Goal: Find specific page/section: Find specific page/section

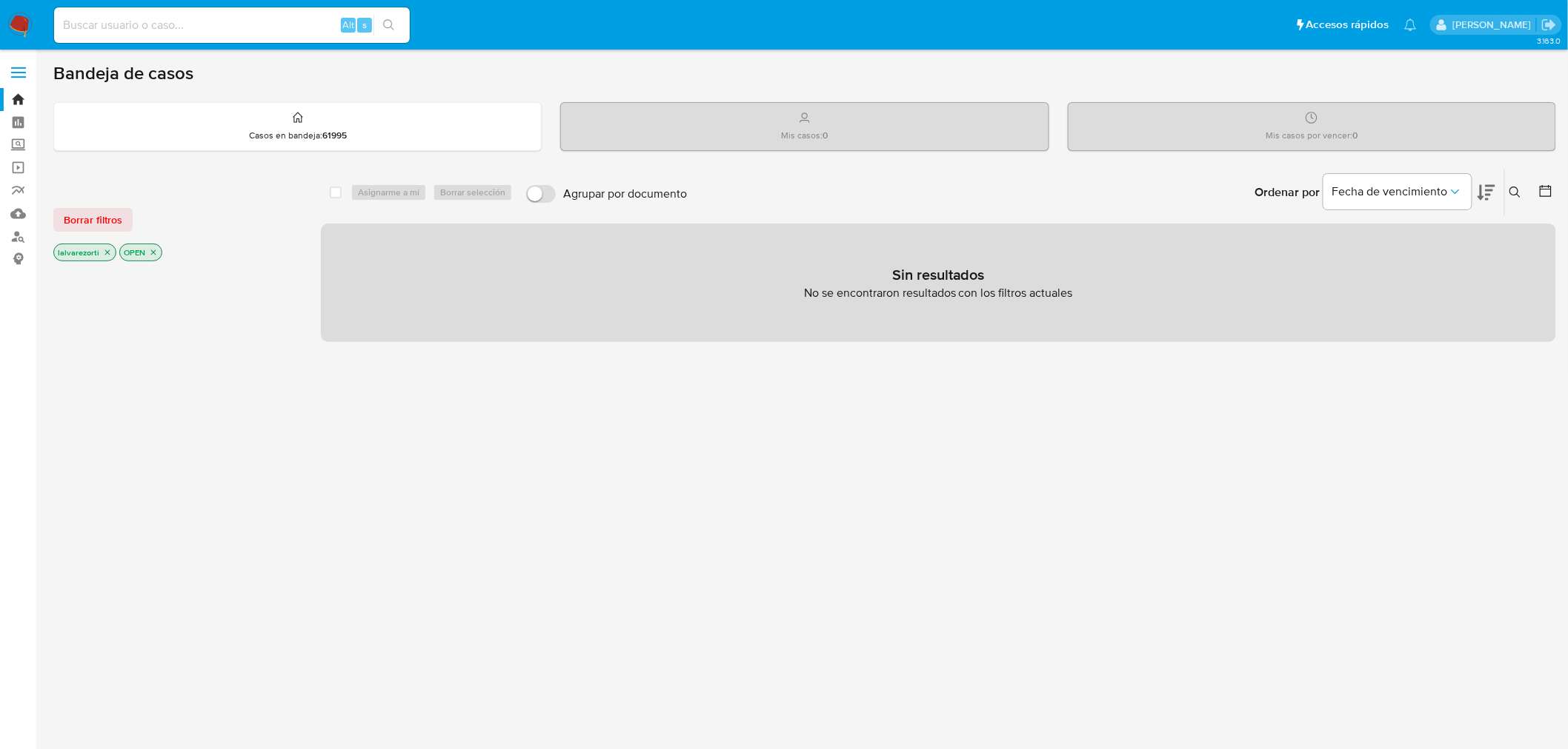
drag, startPoint x: 270, startPoint y: 42, endPoint x: 271, endPoint y: 28, distance: 14.0
click at [270, 38] on div "Alt s" at bounding box center [231, 25] width 356 height 42
click at [271, 27] on input at bounding box center [231, 25] width 356 height 19
paste input "[CREDIT_CARD_NUMBER]"
click at [397, 23] on button "search-icon" at bounding box center [388, 25] width 30 height 20
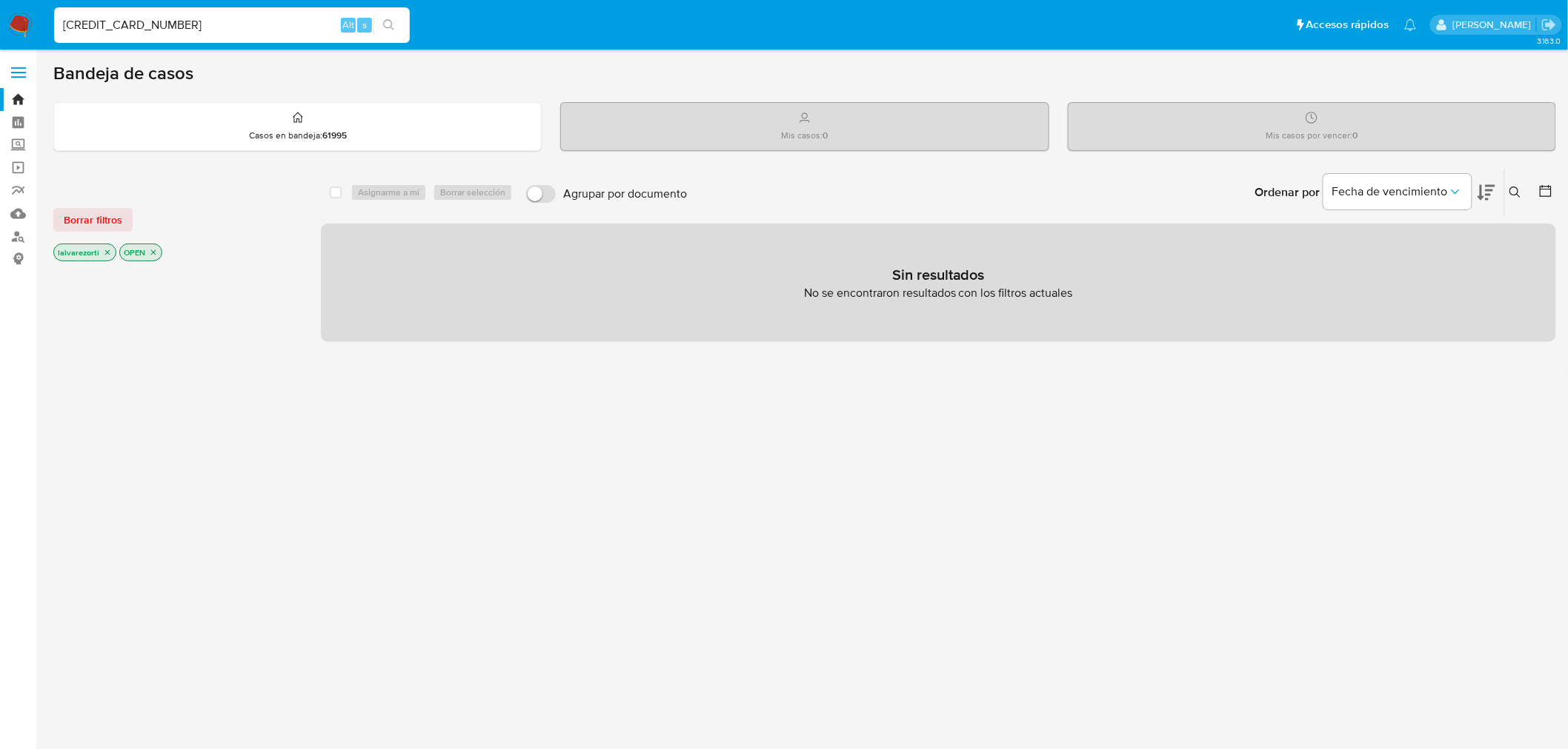
drag, startPoint x: 256, startPoint y: 23, endPoint x: -61, endPoint y: 11, distance: 317.2
click at [0, 11] on html "Pausado Ver notificaciones [CREDIT_CARD_NUMBER] Alt s Accesos rápidos Presiona …" at bounding box center [784, 451] width 1568 height 902
paste input "64409"
type input "64409"
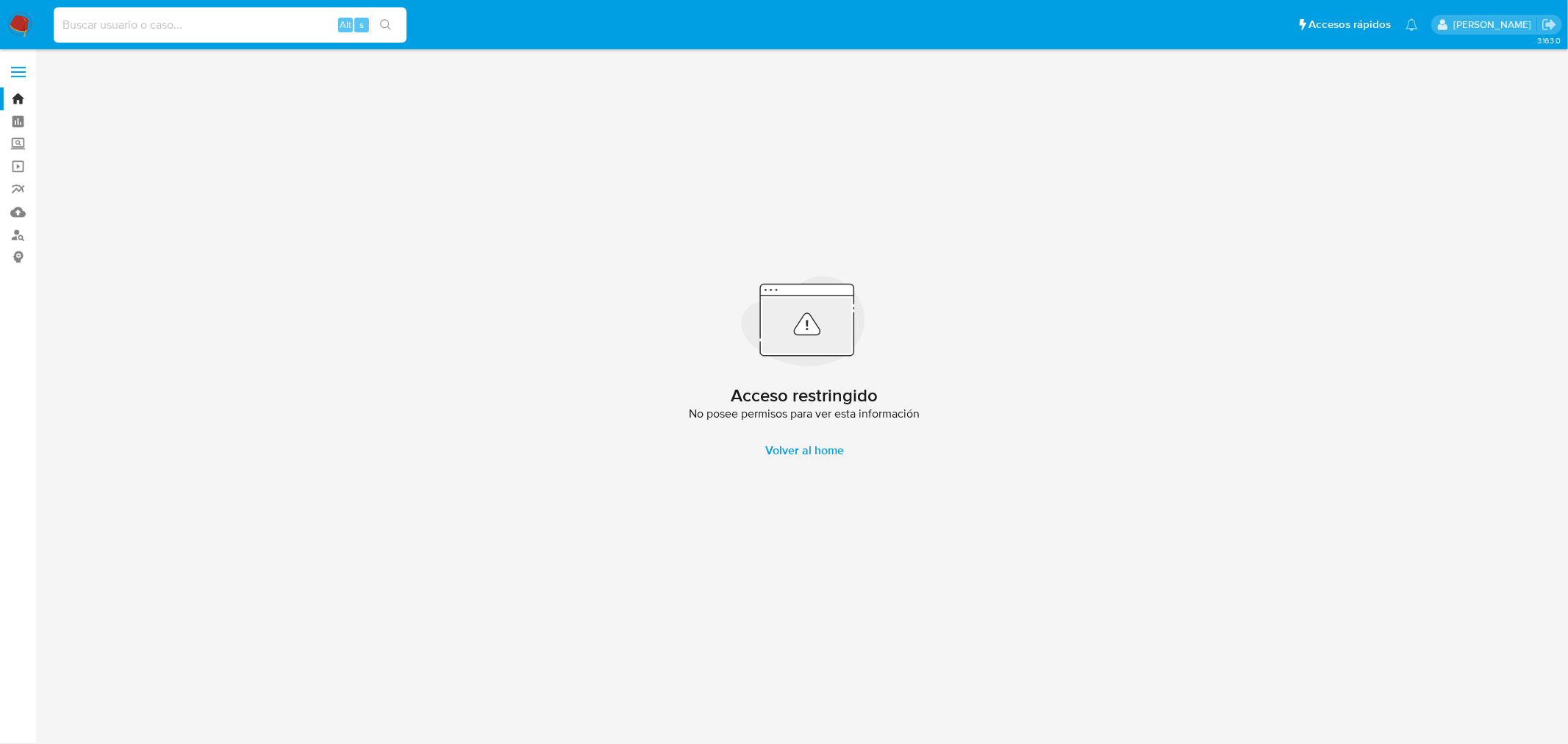
click at [236, 17] on input at bounding box center [230, 25] width 353 height 19
paste input "681244809"
type input "681244809"
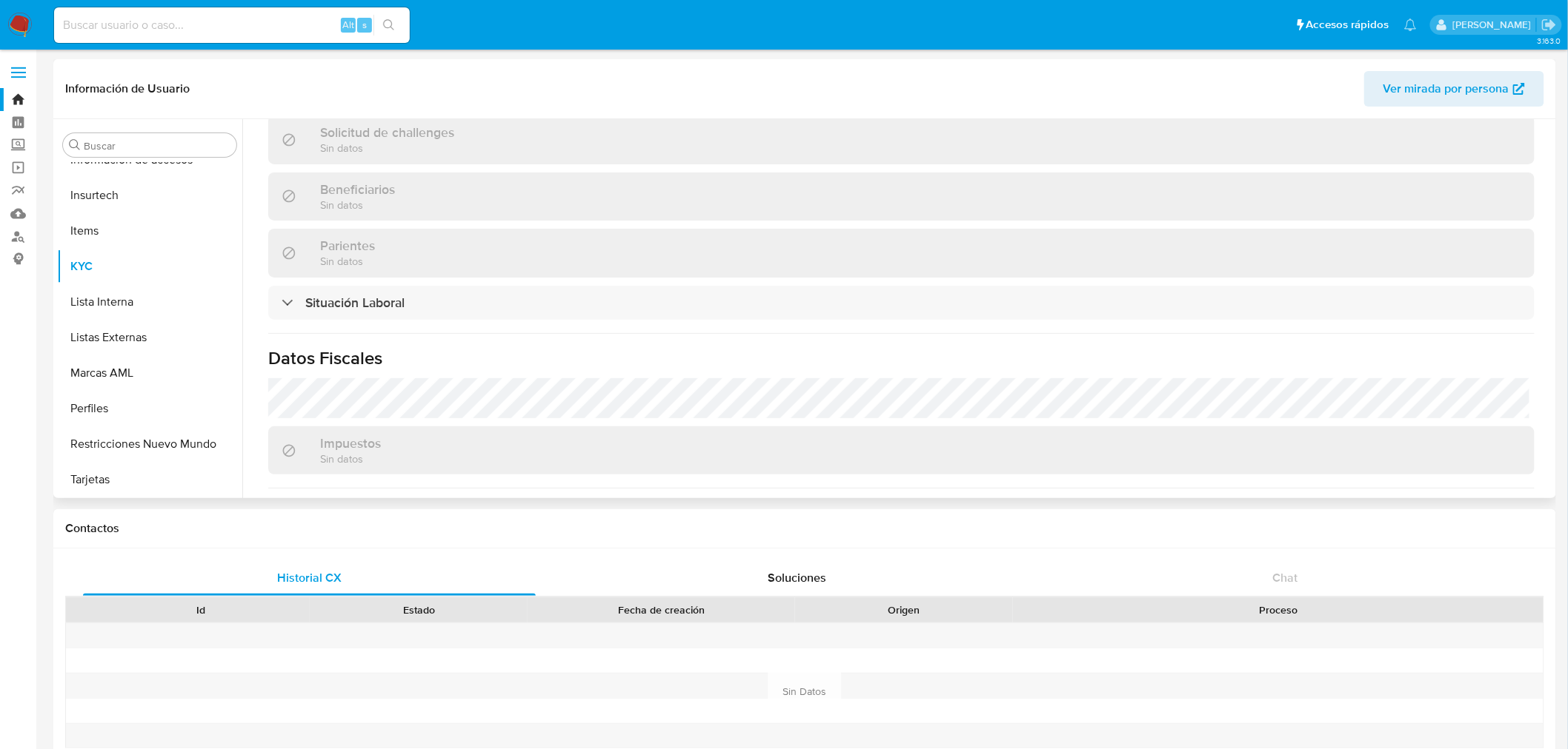
scroll to position [403, 0]
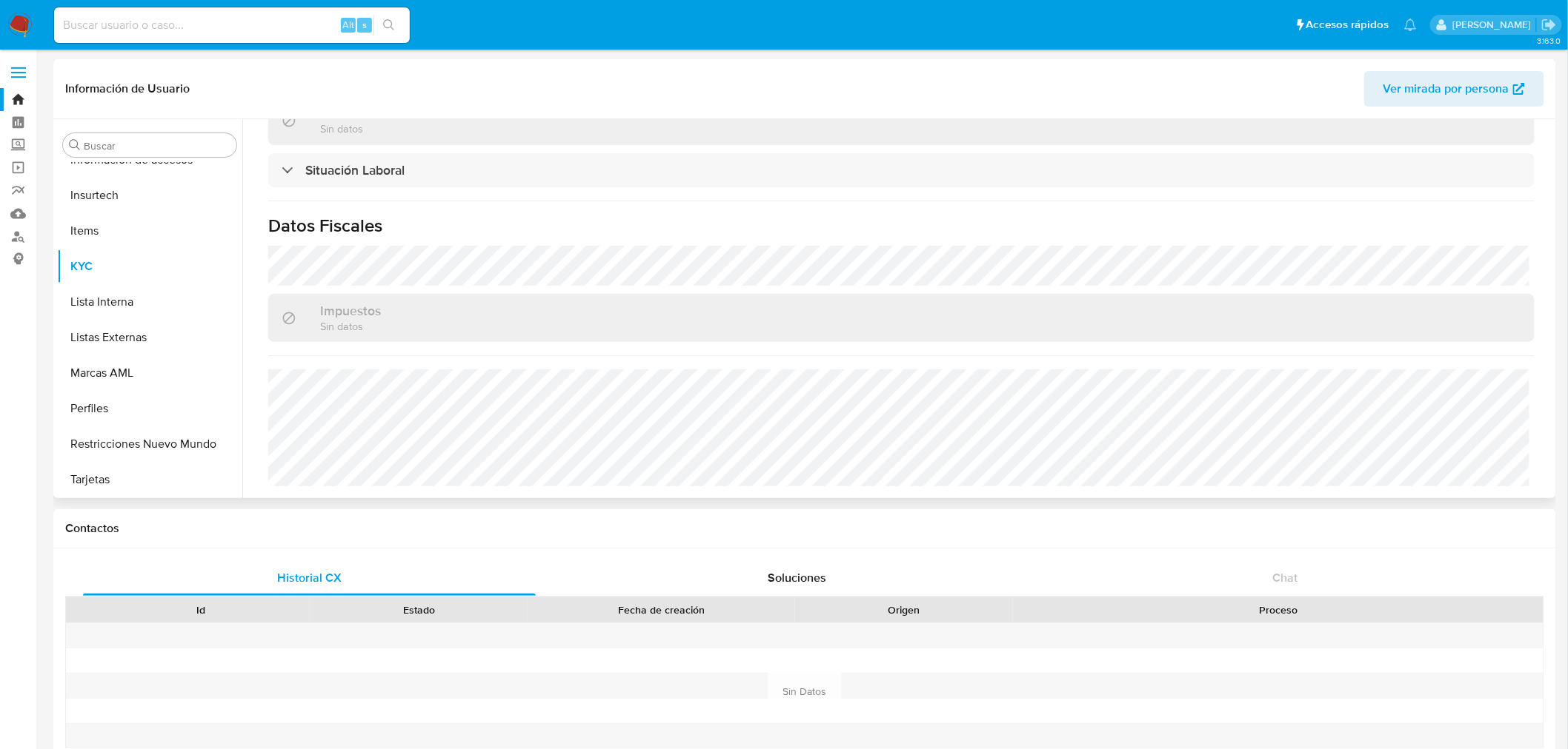
select select "10"
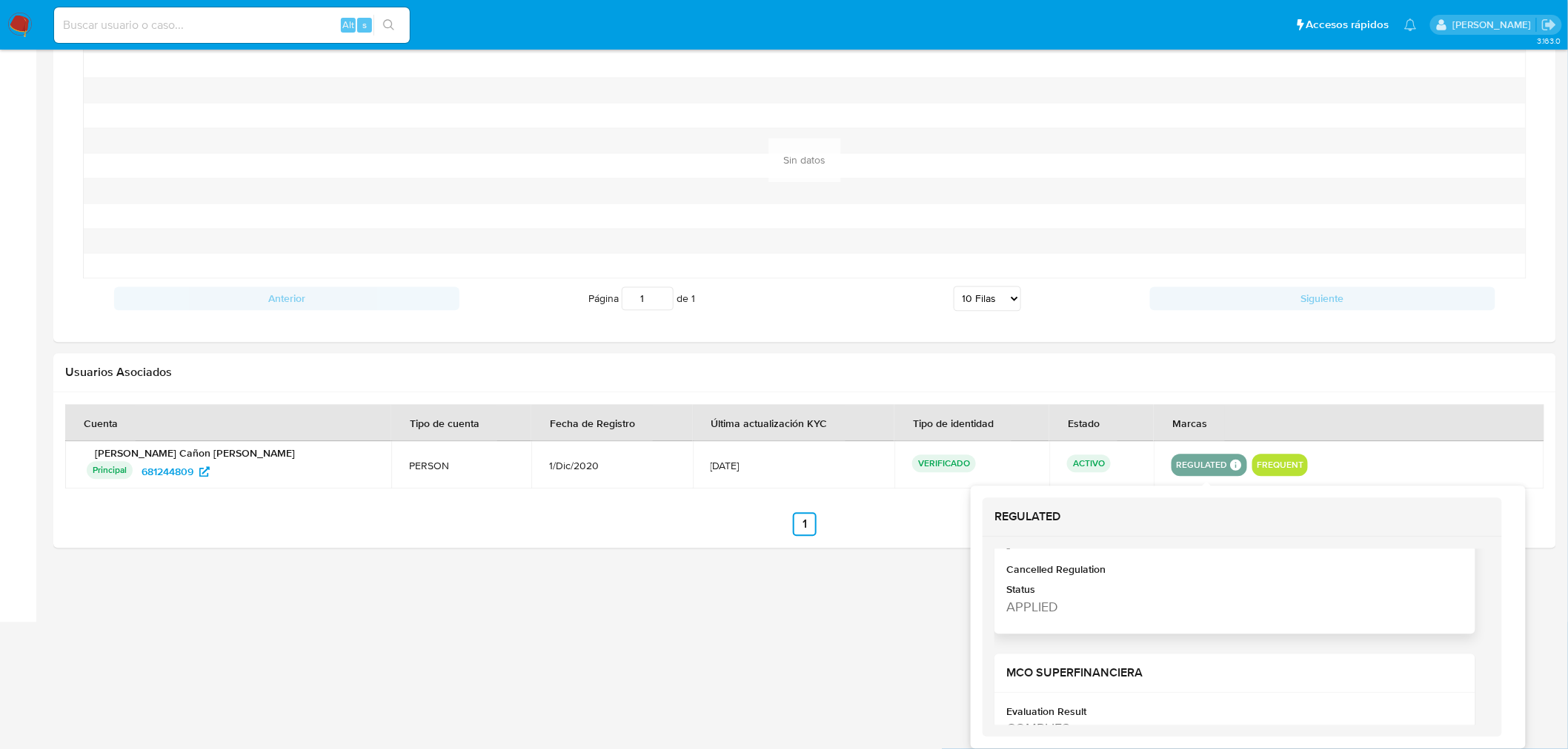
scroll to position [246, 0]
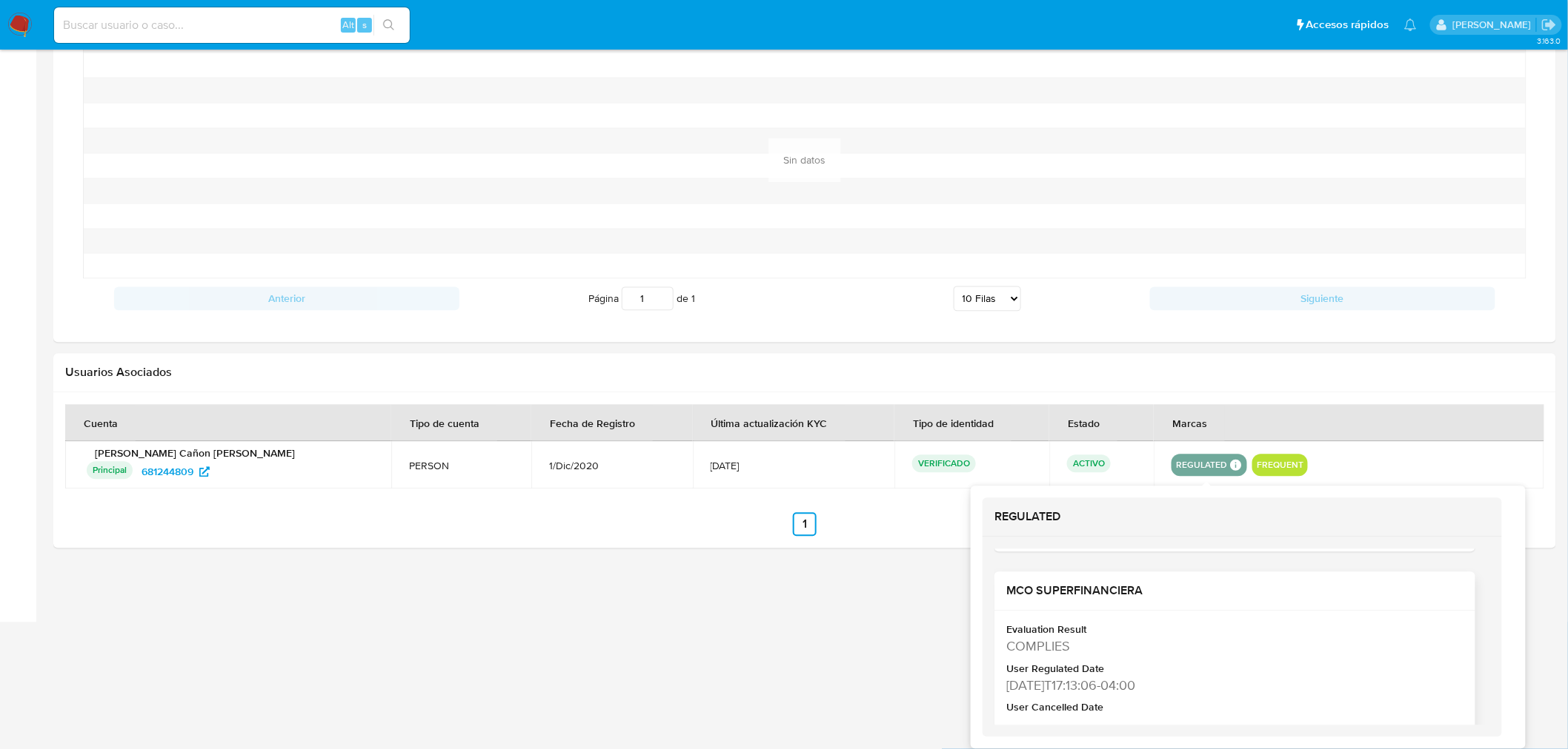
drag, startPoint x: 1174, startPoint y: 686, endPoint x: 1009, endPoint y: 588, distance: 191.9
click at [1009, 588] on div "MCO SUPERFINANCIERA Evaluation Result COMPLIES User Regulated Date [DATE]T17:13…" at bounding box center [1235, 692] width 481 height 240
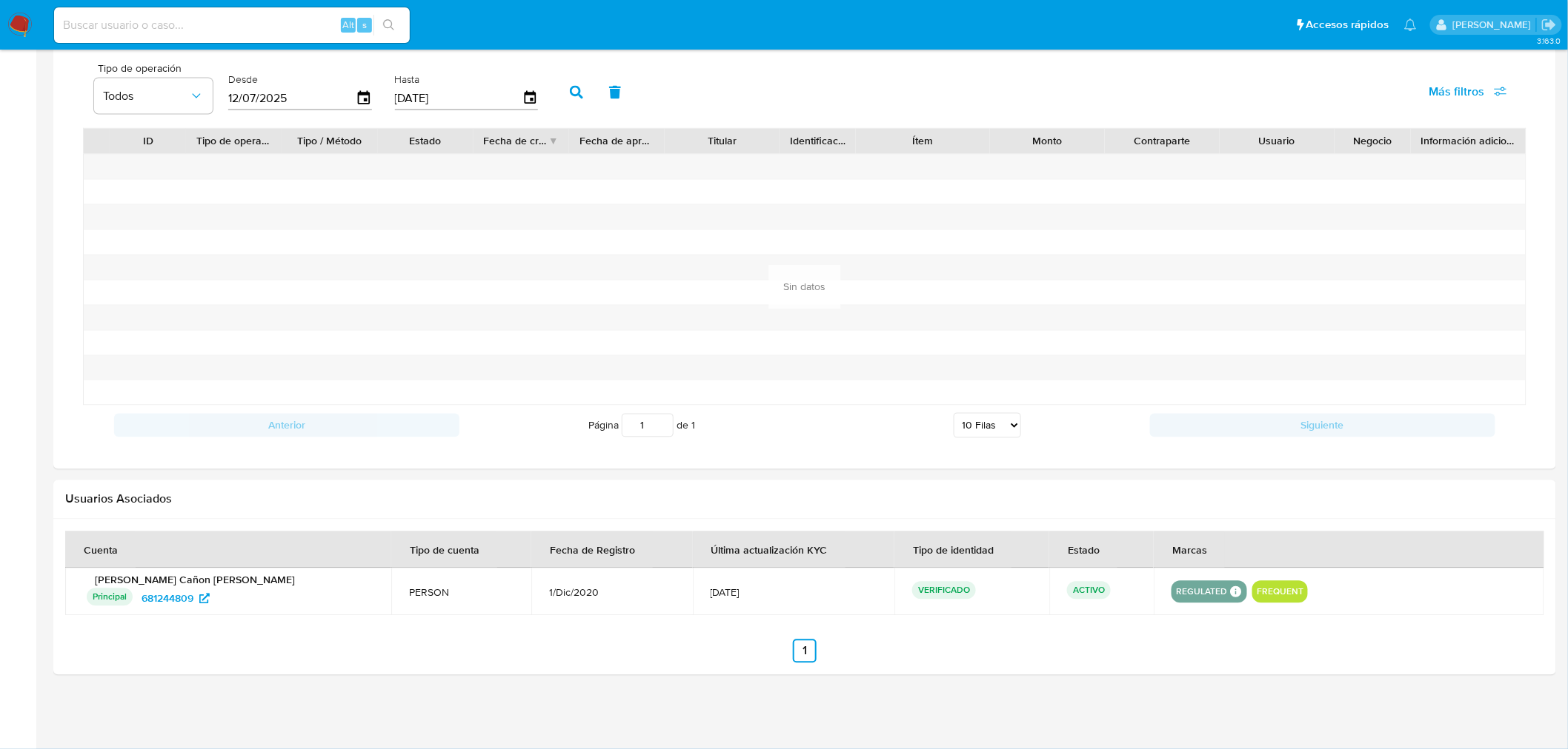
drag, startPoint x: 701, startPoint y: 593, endPoint x: 645, endPoint y: 551, distance: 70.0
click at [643, 552] on table "Cuenta Tipo de cuenta Fecha de Registro Última actualización KYC Tipo de identi…" at bounding box center [804, 573] width 1478 height 84
click at [657, 659] on ul "Anterior 1 Siguiente" at bounding box center [804, 651] width 1478 height 24
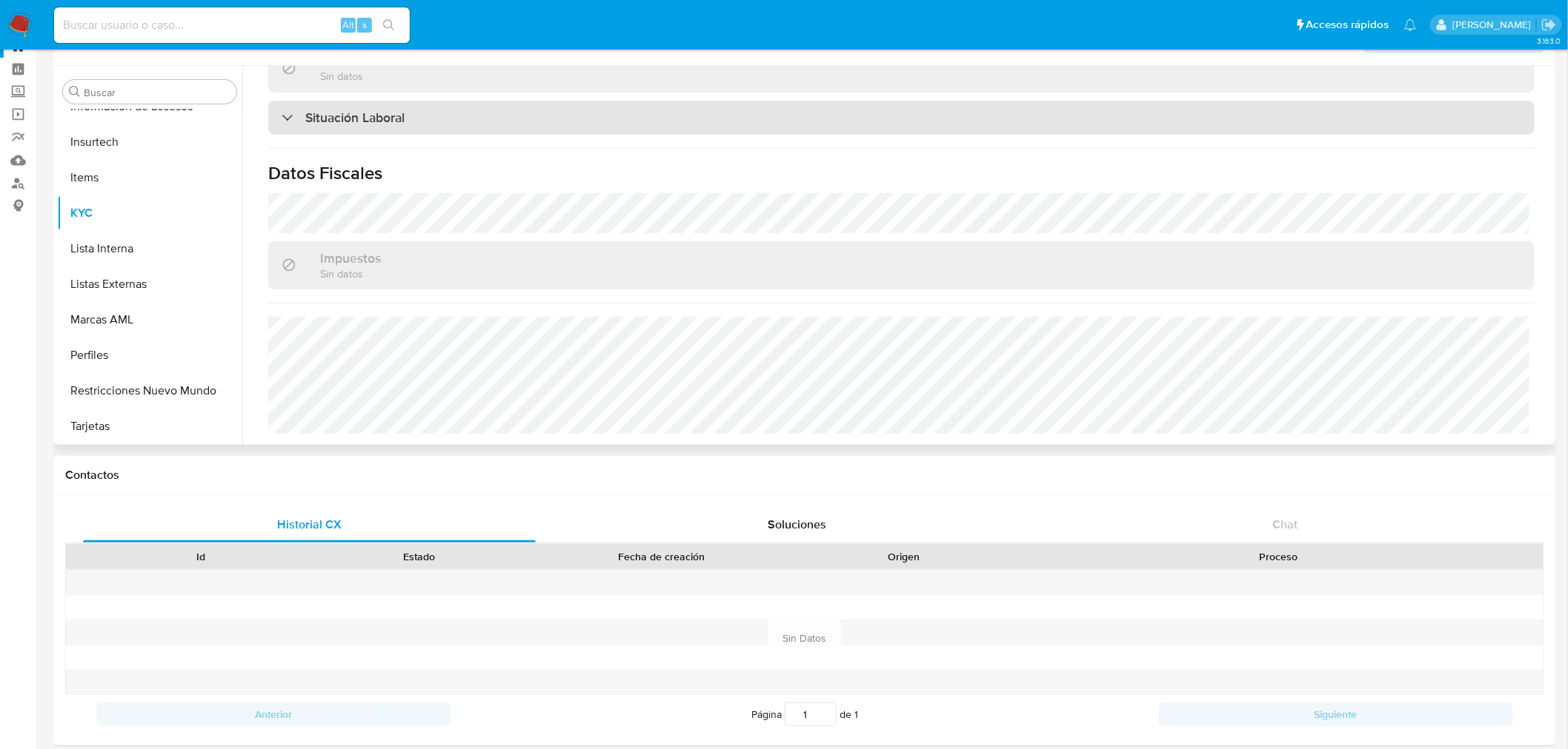
scroll to position [82, 0]
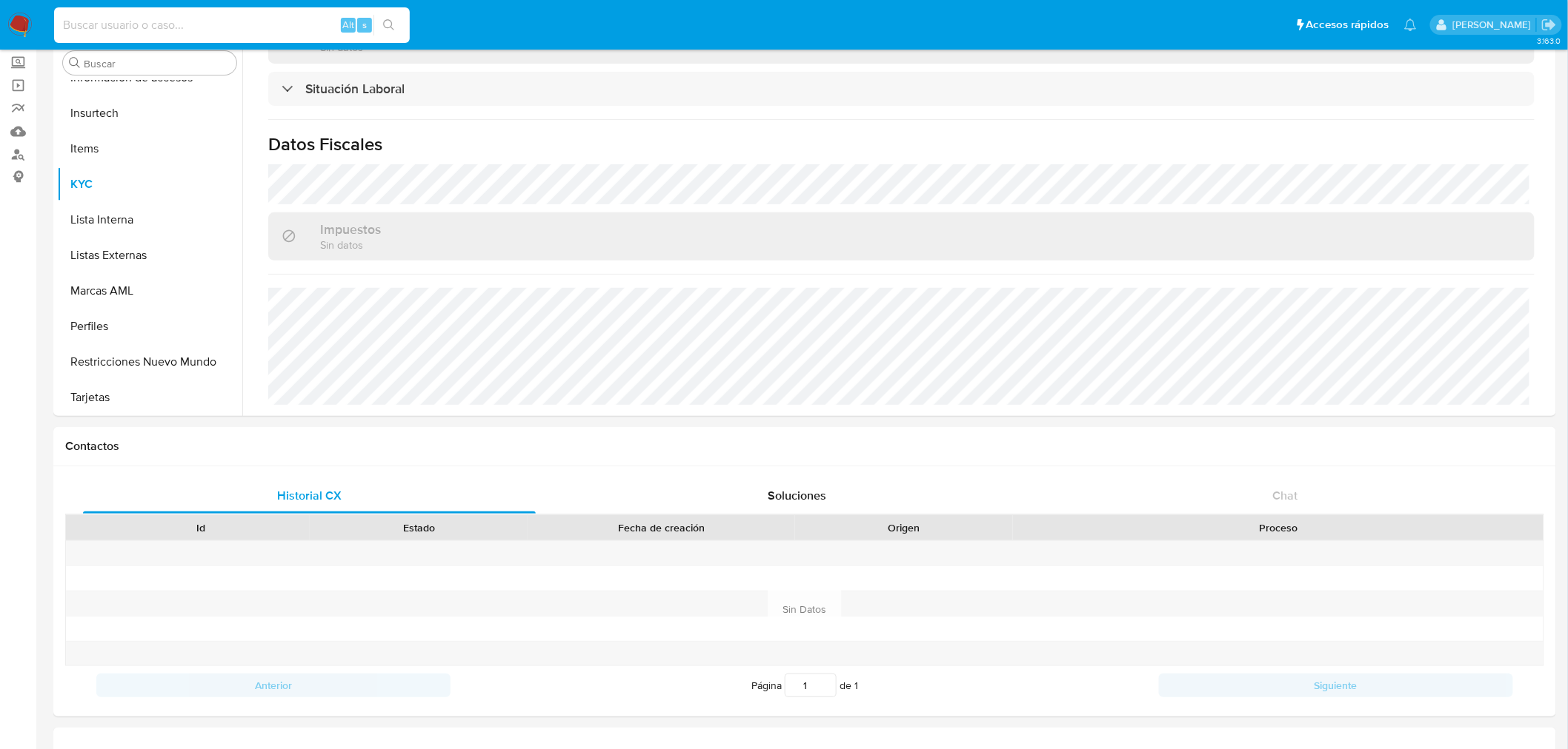
click at [264, 24] on input at bounding box center [231, 25] width 356 height 19
paste input "466070024"
type input "466070024"
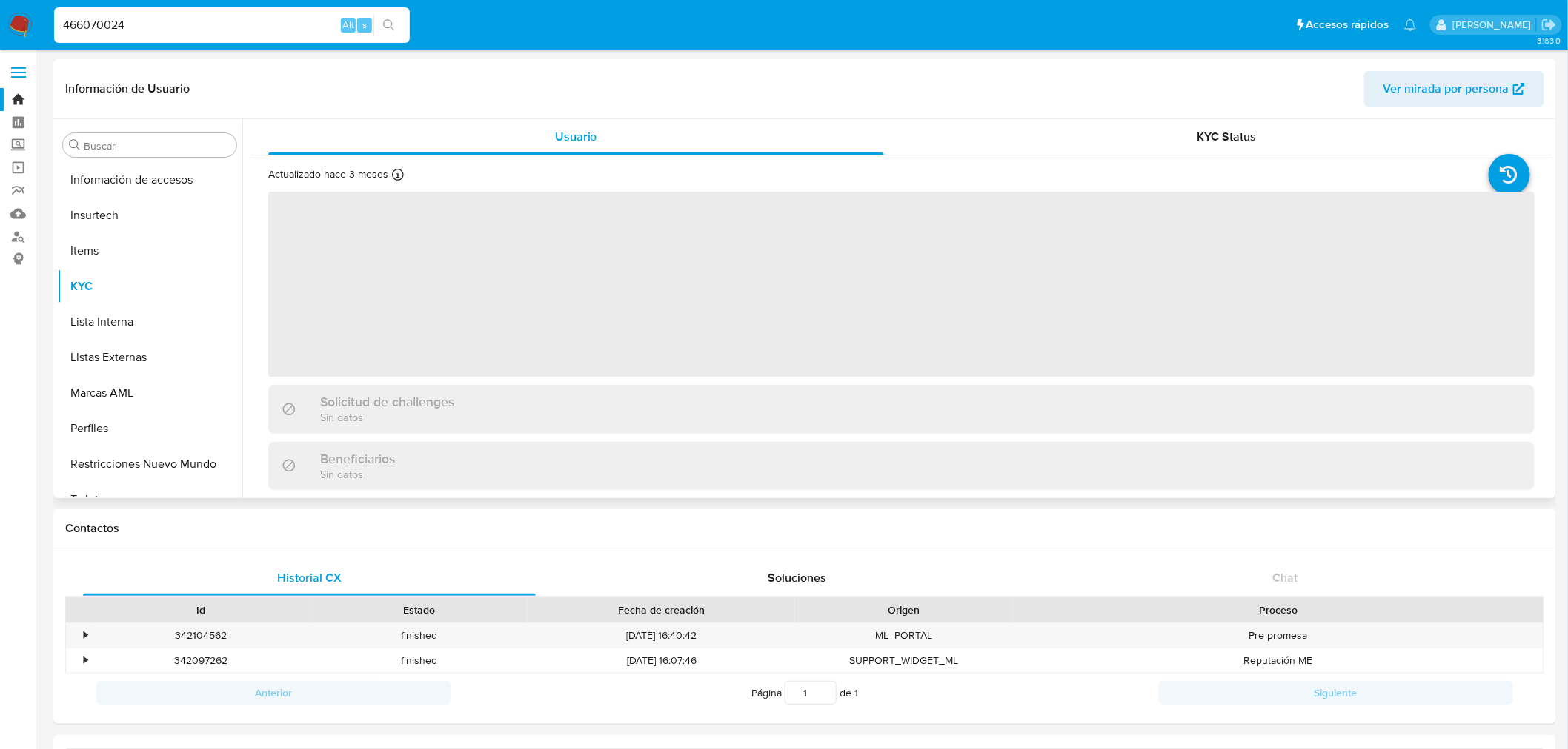
scroll to position [732, 0]
select select "10"
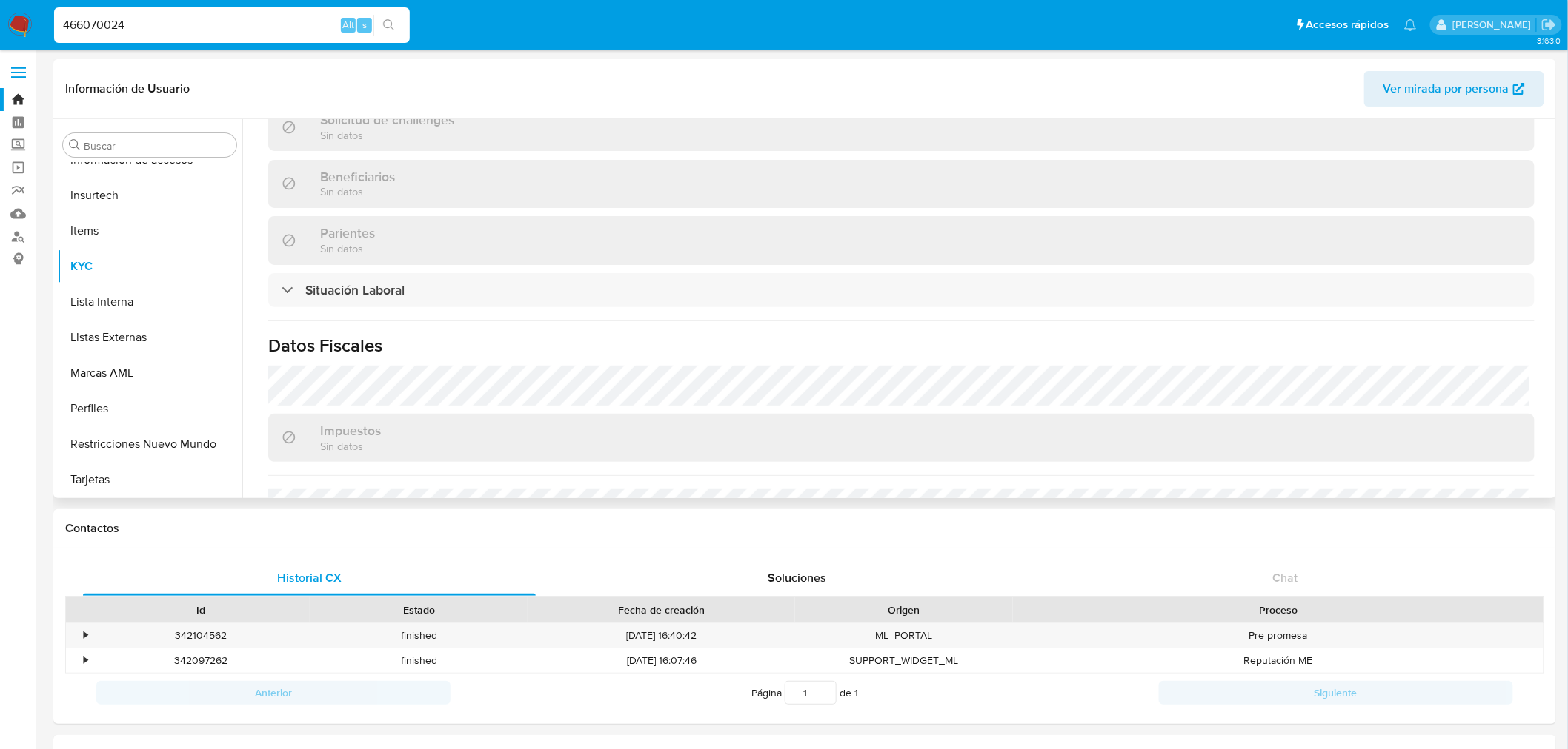
scroll to position [751, 0]
